Goal: Use online tool/utility

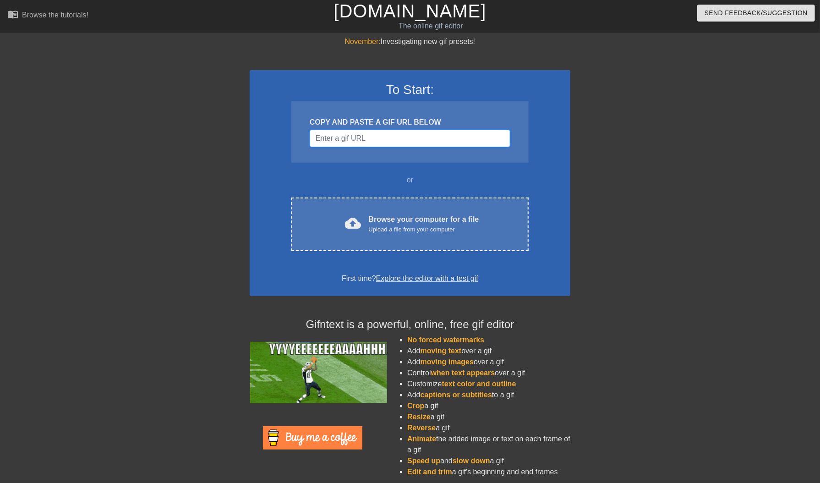
click at [374, 134] on input "Username" at bounding box center [410, 138] width 201 height 17
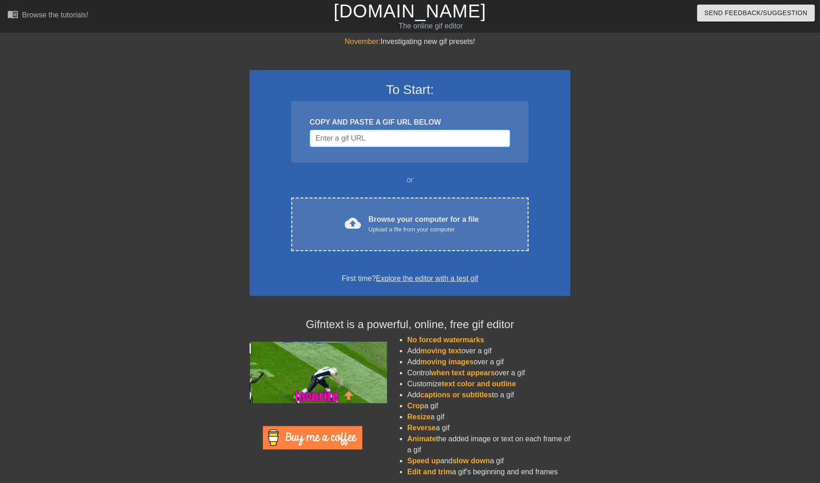
paste input "[URL][DOMAIN_NAME][DOMAIN_NAME]"
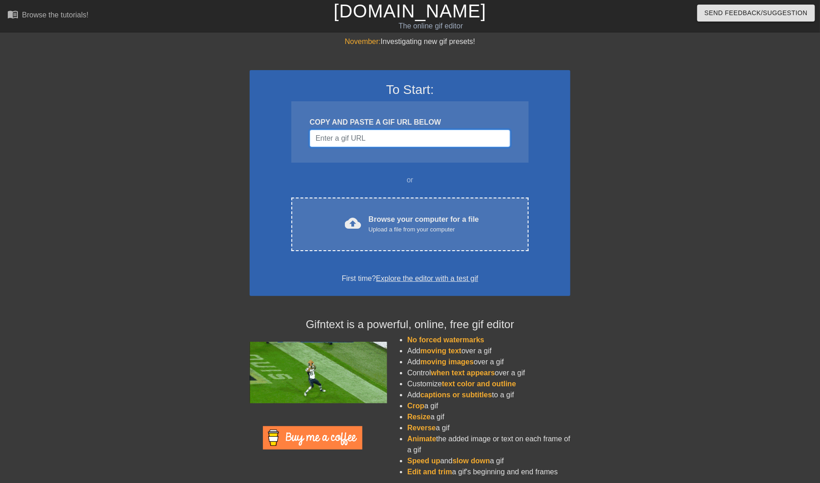
type input "[URL][DOMAIN_NAME][DOMAIN_NAME]"
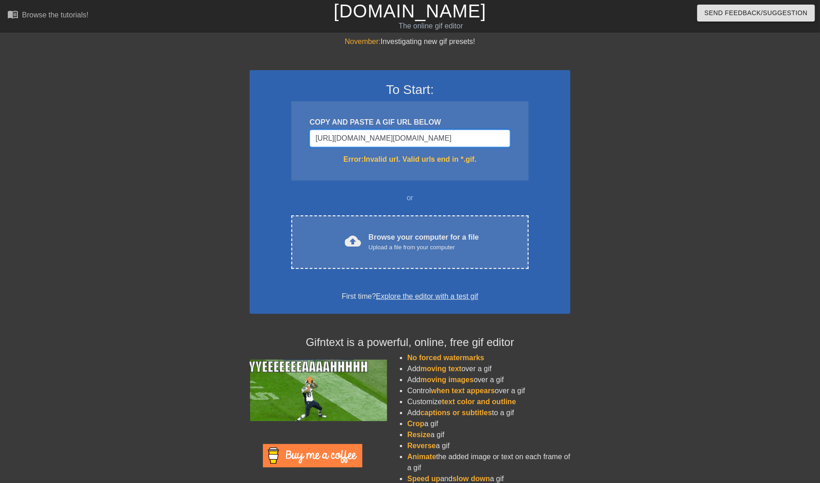
drag, startPoint x: 505, startPoint y: 136, endPoint x: 198, endPoint y: 110, distance: 308.0
click at [198, 110] on div "November: Investigating new gif presets! To Start: COPY AND PASTE A GIF URL BEL…" at bounding box center [410, 269] width 820 height 466
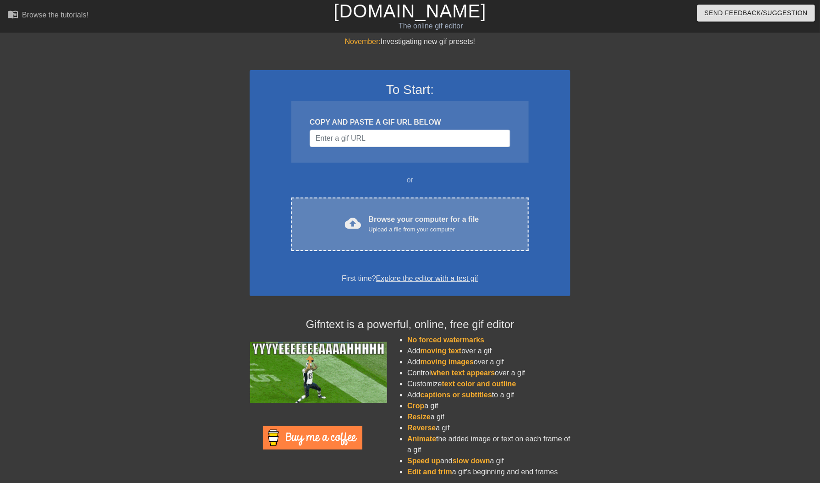
drag, startPoint x: 417, startPoint y: 228, endPoint x: 410, endPoint y: 224, distance: 8.3
click at [410, 224] on div "Browse your computer for a file Upload a file from your computer" at bounding box center [424, 224] width 110 height 20
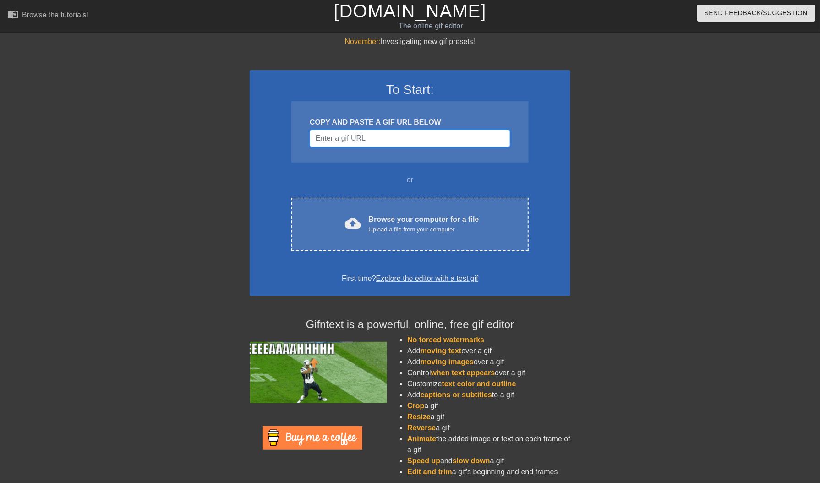
click at [335, 142] on input "Username" at bounding box center [410, 138] width 201 height 17
paste input "[URL][DOMAIN_NAME][PERSON_NAME]"
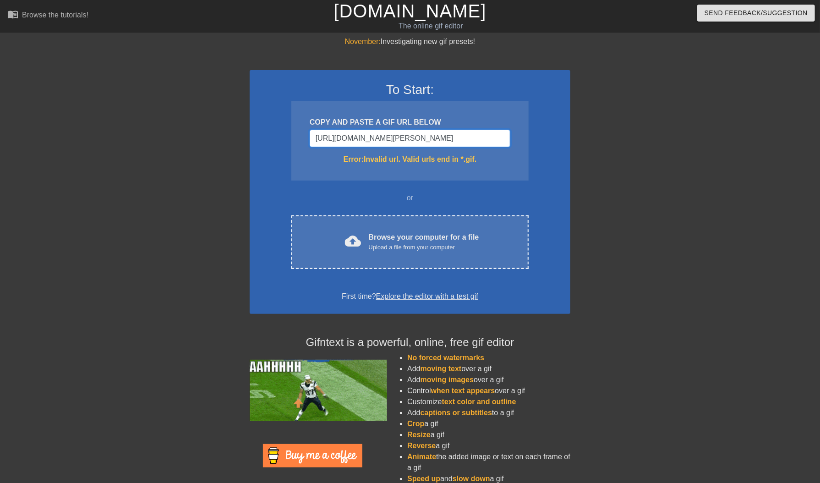
scroll to position [0, 169]
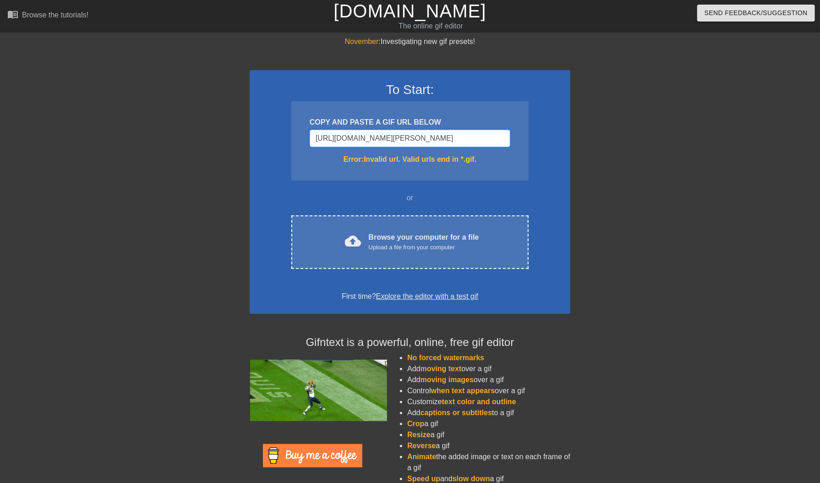
type input "[URL][DOMAIN_NAME][PERSON_NAME]"
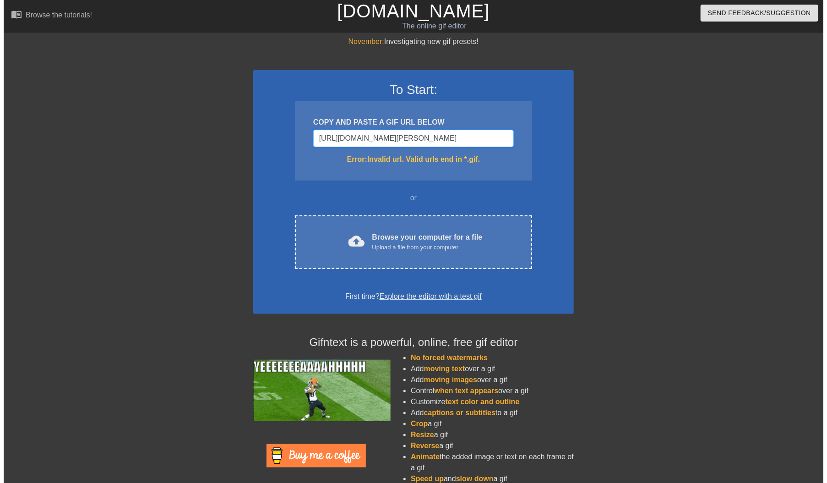
scroll to position [0, 169]
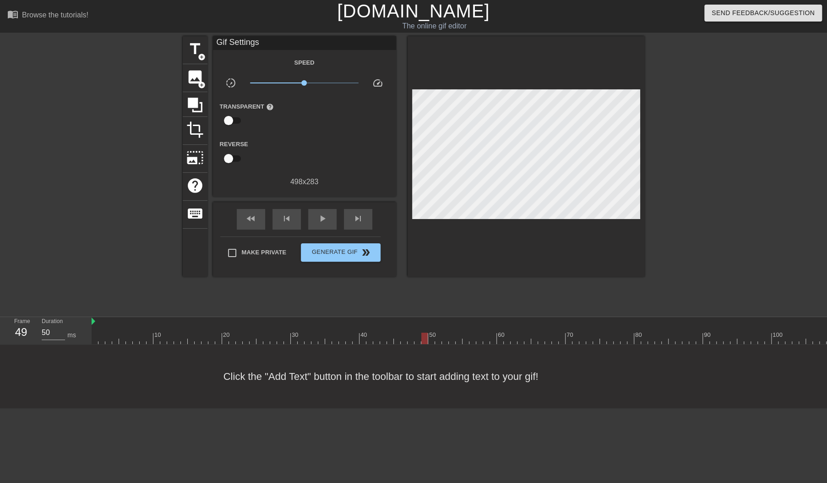
drag, startPoint x: 97, startPoint y: 339, endPoint x: 422, endPoint y: 340, distance: 324.8
click at [422, 340] on div at bounding box center [424, 338] width 6 height 11
click at [421, 340] on div at bounding box center [418, 338] width 6 height 11
drag, startPoint x: 418, startPoint y: 339, endPoint x: 425, endPoint y: 338, distance: 6.9
click at [425, 338] on div at bounding box center [424, 338] width 6 height 11
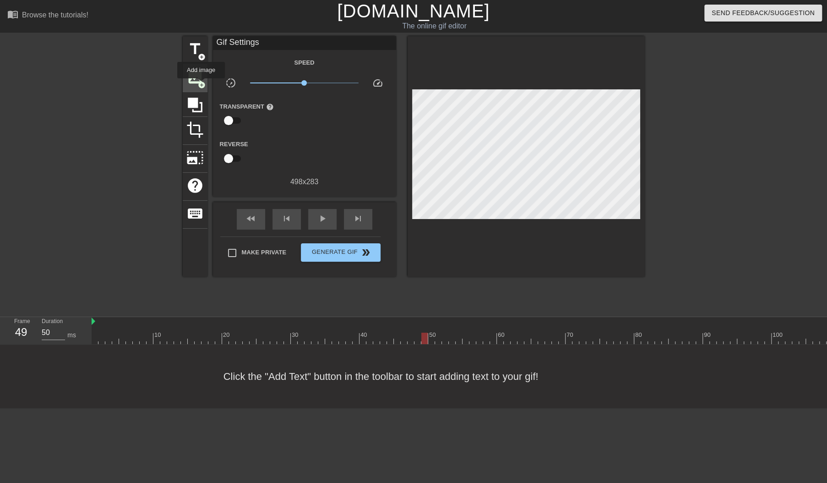
click at [201, 85] on span "add_circle" at bounding box center [202, 85] width 8 height 8
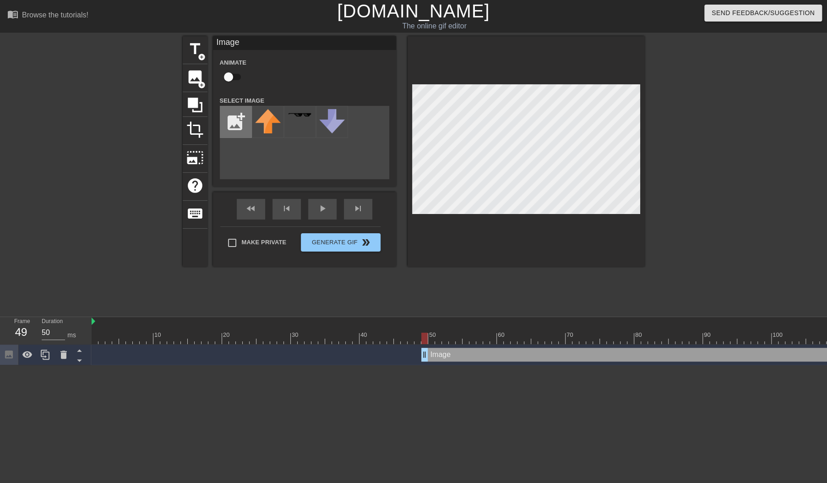
click at [230, 125] on input "file" at bounding box center [235, 121] width 31 height 31
type input "C:\fakepath\image0.png"
click at [275, 126] on img at bounding box center [268, 126] width 26 height 34
click at [497, 83] on div at bounding box center [526, 151] width 237 height 230
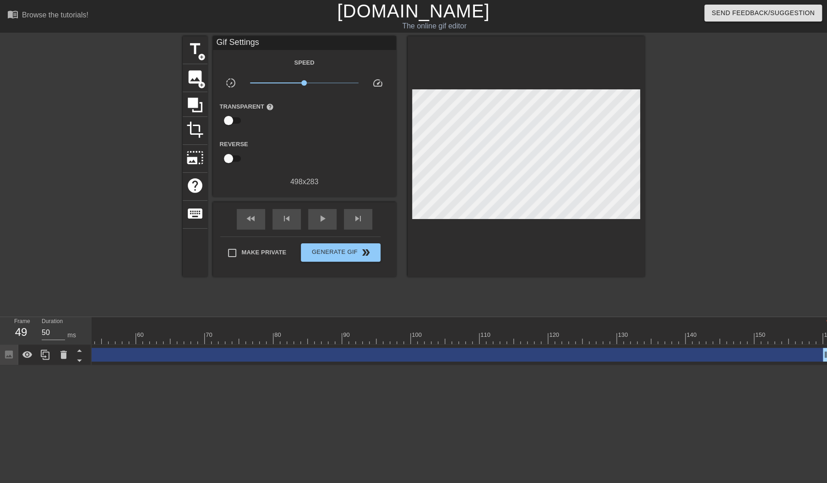
scroll to position [0, 369]
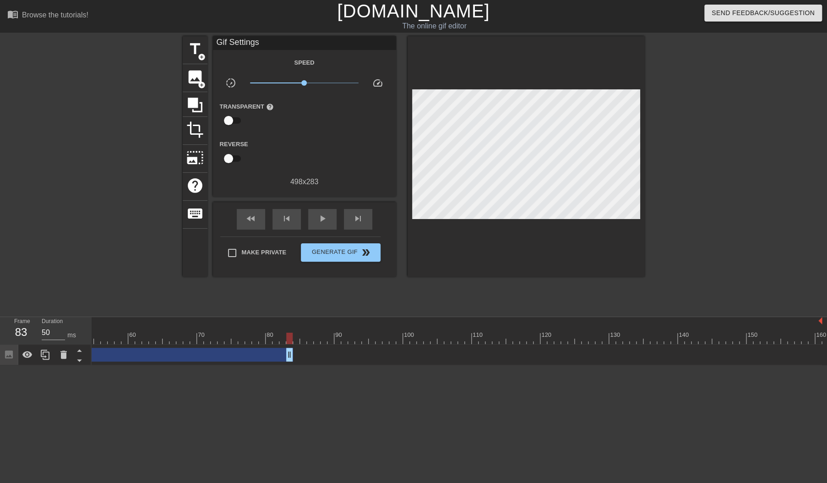
drag, startPoint x: 817, startPoint y: 354, endPoint x: 290, endPoint y: 323, distance: 528.7
click at [290, 323] on div "10 20 30 40 50 60 70 80 90 100 110 120 130 140 150 160 Image" at bounding box center [460, 341] width 736 height 48
click at [340, 352] on div "Image drag_handle drag_handle" at bounding box center [272, 355] width 1099 height 14
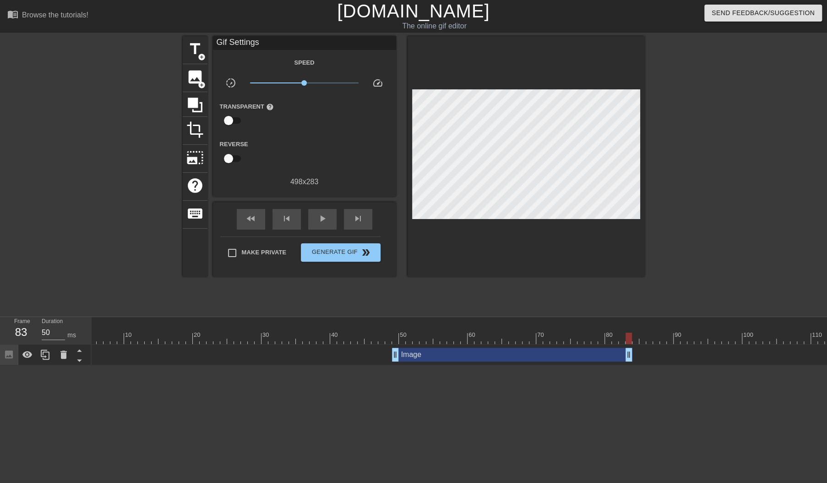
scroll to position [0, 0]
click at [324, 213] on span "play_arrow" at bounding box center [322, 218] width 11 height 11
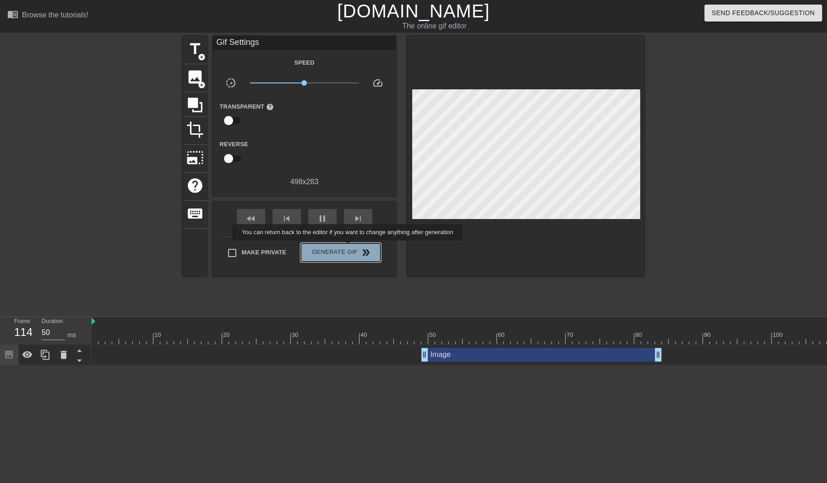
click at [349, 247] on span "Generate Gif double_arrow" at bounding box center [341, 252] width 72 height 11
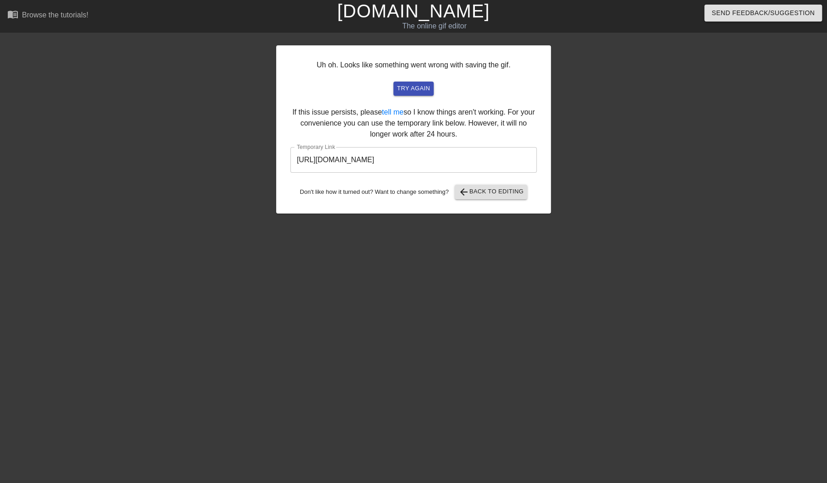
click at [492, 156] on input "[URL][DOMAIN_NAME]" at bounding box center [413, 160] width 246 height 26
drag, startPoint x: 487, startPoint y: 158, endPoint x: 290, endPoint y: 164, distance: 197.1
click at [290, 164] on input "[URL][DOMAIN_NAME]" at bounding box center [413, 160] width 246 height 26
